Goal: Task Accomplishment & Management: Use online tool/utility

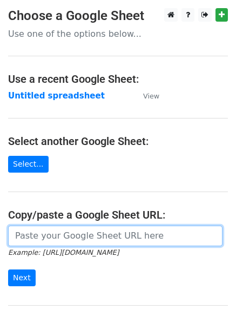
click at [83, 241] on input "url" at bounding box center [115, 236] width 215 height 21
click at [87, 235] on input "url" at bounding box center [115, 236] width 215 height 21
type input "[URL][DOMAIN_NAME]"
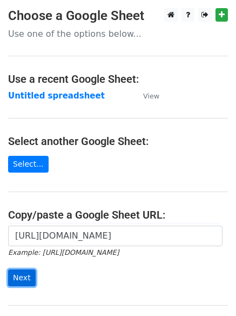
click at [15, 277] on input "Next" at bounding box center [22, 277] width 28 height 17
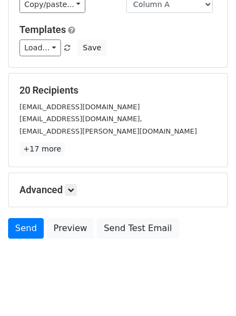
scroll to position [95, 0]
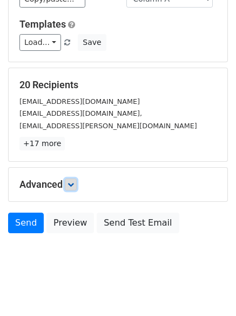
click at [70, 185] on icon at bounding box center [71, 184] width 6 height 6
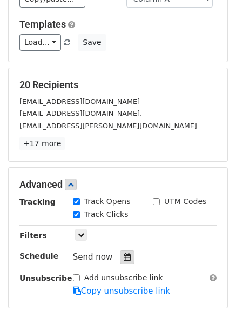
click at [120, 251] on div at bounding box center [127, 257] width 15 height 14
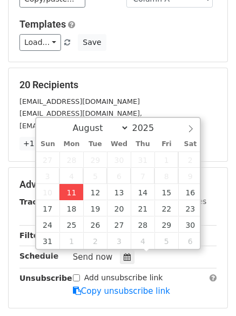
type input "[DATE] 12:00"
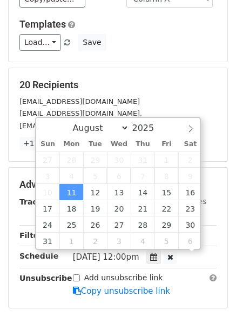
scroll to position [1, 0]
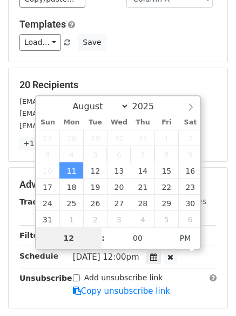
type input "4"
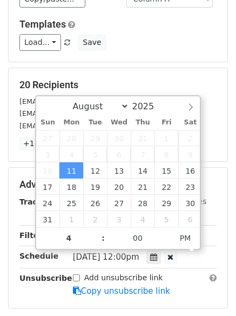
type input "[DATE] 16:00"
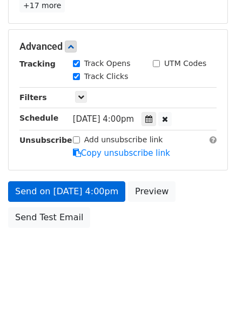
scroll to position [193, 0]
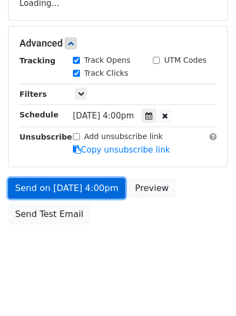
click at [49, 188] on link "Send on [DATE] 4:00pm" at bounding box center [66, 188] width 117 height 21
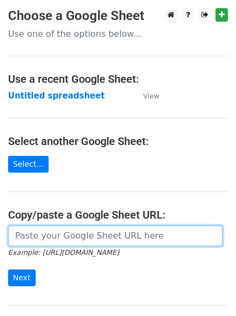
click at [45, 234] on input "url" at bounding box center [115, 236] width 215 height 21
click at [63, 236] on input "url" at bounding box center [115, 236] width 215 height 21
type input "[URL][DOMAIN_NAME]"
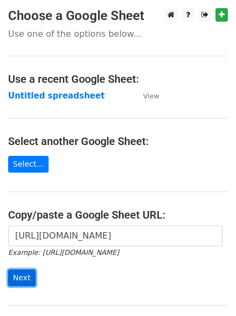
click at [13, 279] on input "Next" at bounding box center [22, 277] width 28 height 17
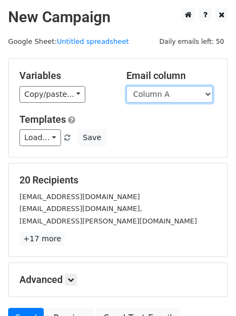
click at [209, 94] on select "Column A Column B" at bounding box center [170, 94] width 87 height 17
select select "Column B"
click at [127, 86] on select "Column A Column B" at bounding box center [170, 94] width 87 height 17
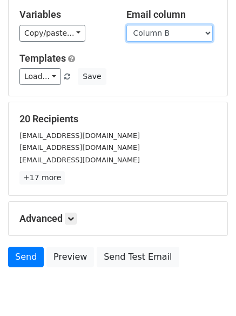
scroll to position [95, 0]
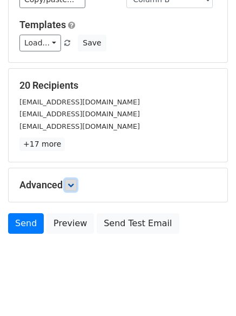
click at [73, 184] on icon at bounding box center [71, 185] width 6 height 6
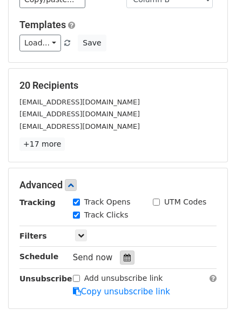
click at [124, 254] on icon at bounding box center [127, 258] width 7 height 8
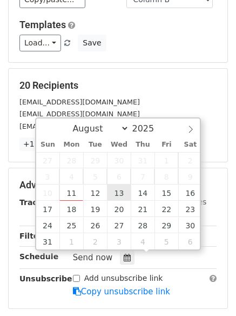
type input "2025-08-13 12:00"
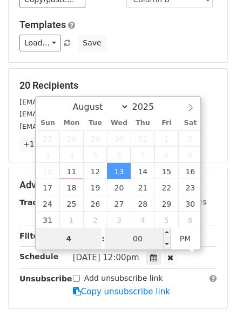
type input "4"
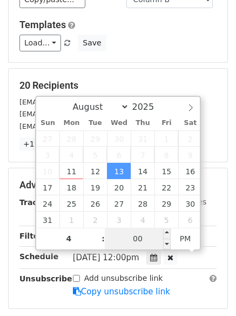
type input "2025-08-13 16:00"
type input "04"
click at [131, 240] on input "00" at bounding box center [138, 239] width 66 height 22
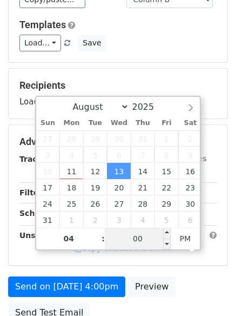
type input "2"
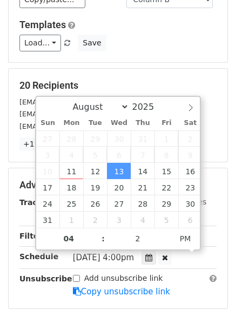
type input "2025-08-13 16:02"
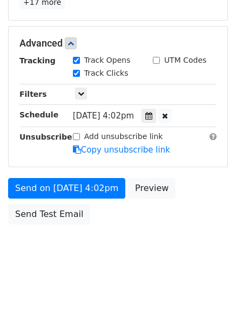
scroll to position [193, 0]
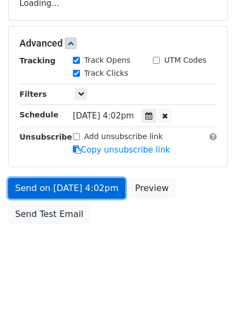
click at [74, 186] on form "Variables Copy/paste... {{Column A}} {{Column B}} Email column Column A Column …" at bounding box center [118, 47] width 220 height 365
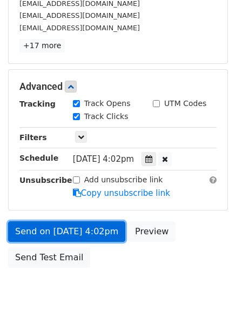
click at [71, 228] on link "Send on Aug 13 at 4:02pm" at bounding box center [66, 231] width 117 height 21
